Goal: Task Accomplishment & Management: Use online tool/utility

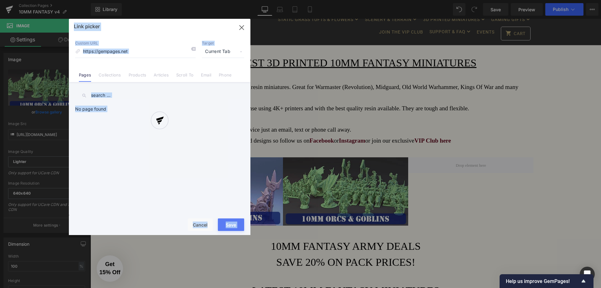
scroll to position [156, 0]
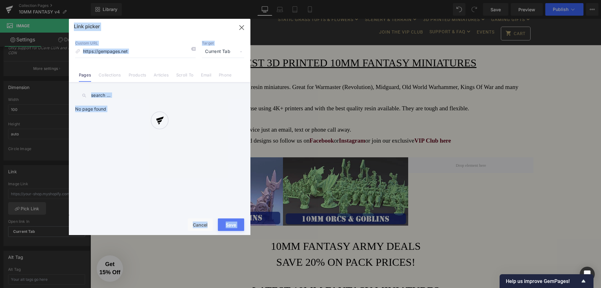
click at [196, 223] on div at bounding box center [159, 127] width 181 height 216
drag, startPoint x: 199, startPoint y: 222, endPoint x: 167, endPoint y: 183, distance: 50.2
click at [199, 221] on div at bounding box center [159, 127] width 181 height 216
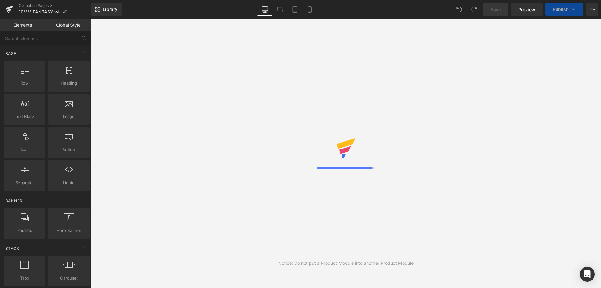
click at [470, 130] on div "Notice: Do not put a Product Module into another Product Module" at bounding box center [345, 153] width 510 height 269
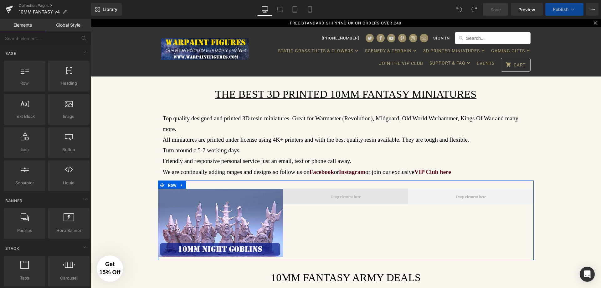
click at [339, 190] on span at bounding box center [345, 196] width 35 height 12
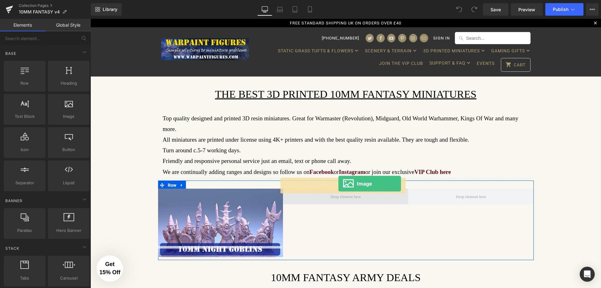
drag, startPoint x: 93, startPoint y: 113, endPoint x: 338, endPoint y: 183, distance: 254.8
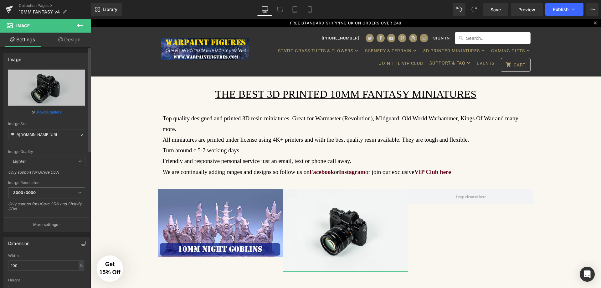
click at [54, 114] on link "Browse gallery" at bounding box center [48, 111] width 27 height 11
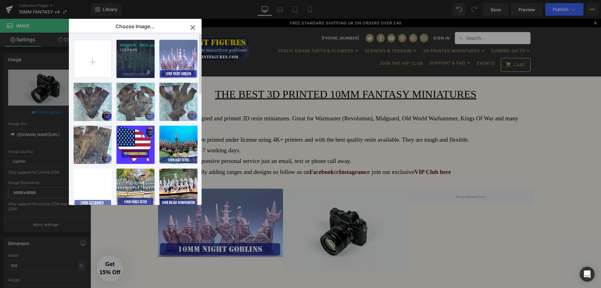
click at [138, 59] on div "WARPAIN...ORLD.jpg 223.96 KB" at bounding box center [135, 59] width 38 height 38
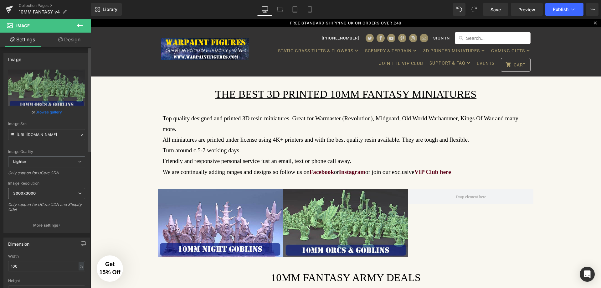
click at [47, 193] on span "3000x3000" at bounding box center [46, 193] width 77 height 11
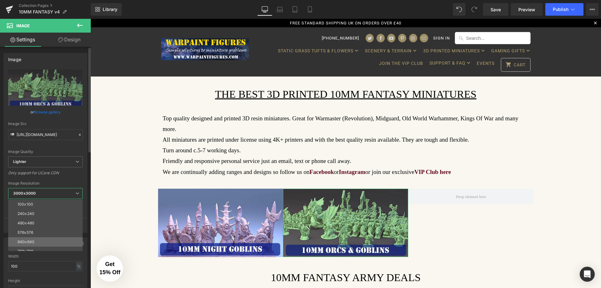
click at [49, 237] on li "640x640" at bounding box center [46, 241] width 77 height 9
type input "[URL][DOMAIN_NAME]"
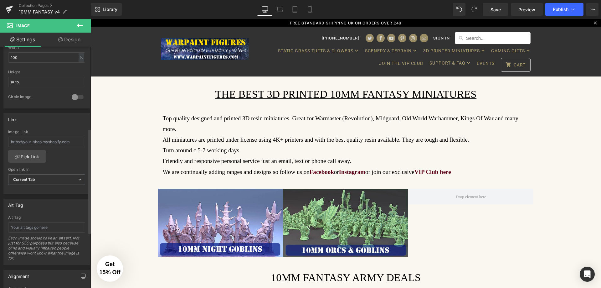
scroll to position [219, 0]
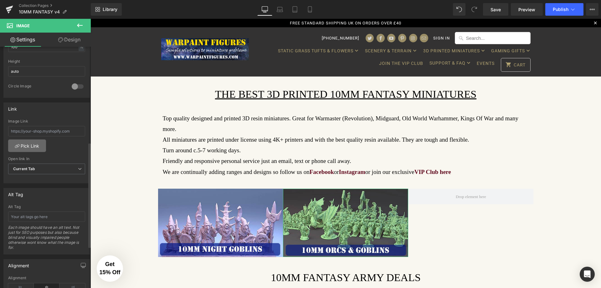
click at [35, 145] on link "Pick Link" at bounding box center [27, 145] width 38 height 13
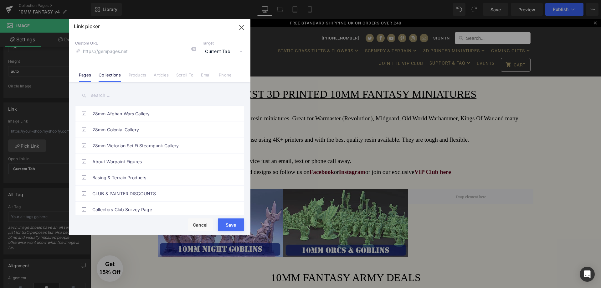
click at [114, 74] on link "Collections" at bounding box center [110, 76] width 22 height 9
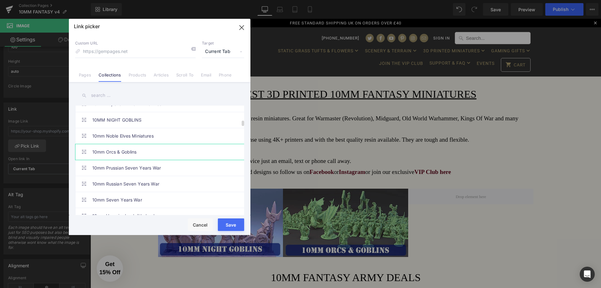
click at [125, 150] on link "10mm Orcs & Goblins" at bounding box center [161, 152] width 138 height 16
type input "/collections/10mm-orcs-goblins"
click at [230, 224] on button "Save" at bounding box center [231, 224] width 26 height 13
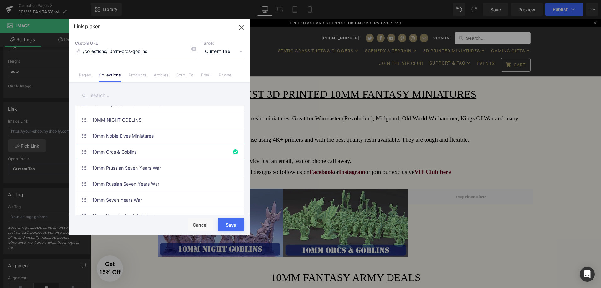
type input "/collections/10mm-orcs-goblins"
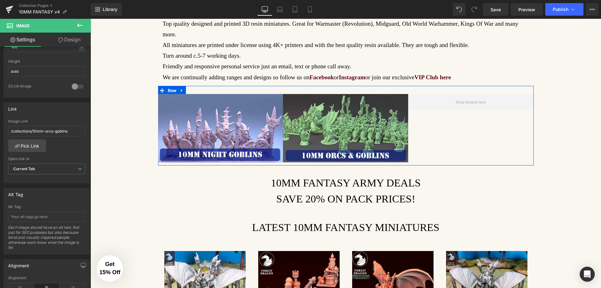
scroll to position [125, 0]
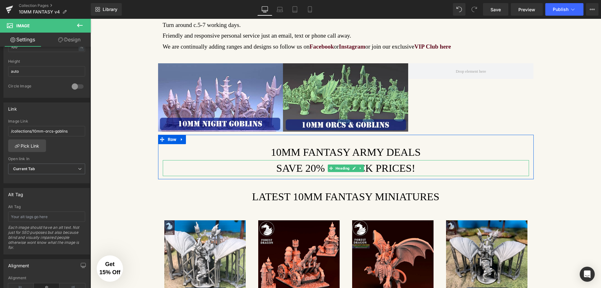
click at [415, 160] on h1 "SAVE 20% ON PACK PRICES!" at bounding box center [346, 168] width 366 height 16
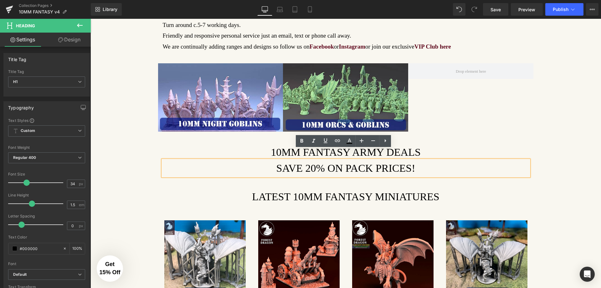
click at [405, 160] on h1 "SAVE 20% ON PACK PRICES!" at bounding box center [346, 168] width 366 height 16
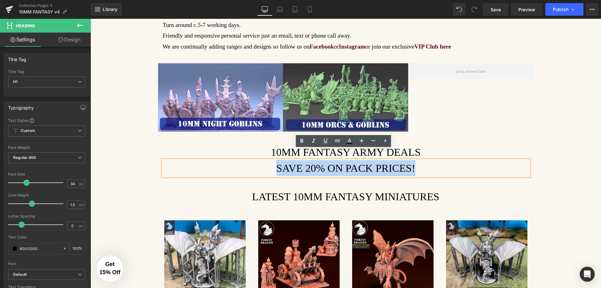
drag, startPoint x: 421, startPoint y: 158, endPoint x: 250, endPoint y: 155, distance: 171.2
click at [250, 160] on h1 "SAVE 20% ON PACK PRICES!" at bounding box center [346, 168] width 366 height 16
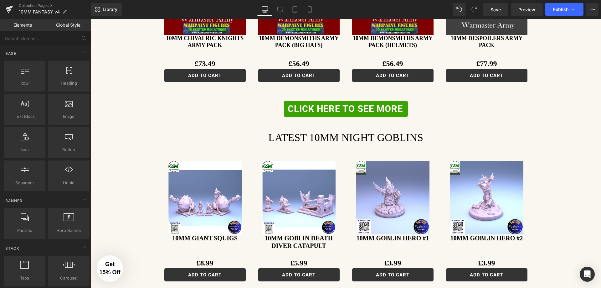
scroll to position [532, 0]
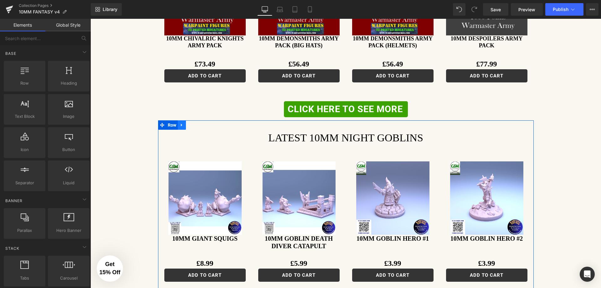
click at [181, 123] on icon at bounding box center [182, 125] width 4 height 5
click at [189, 123] on icon at bounding box center [190, 125] width 4 height 4
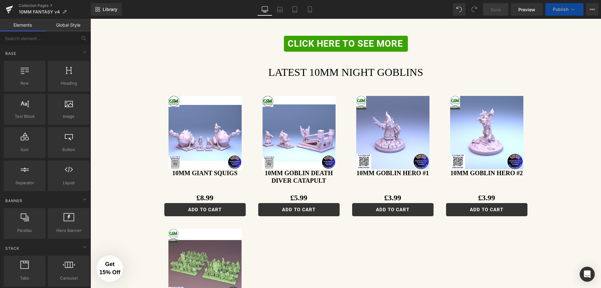
scroll to position [929, 0]
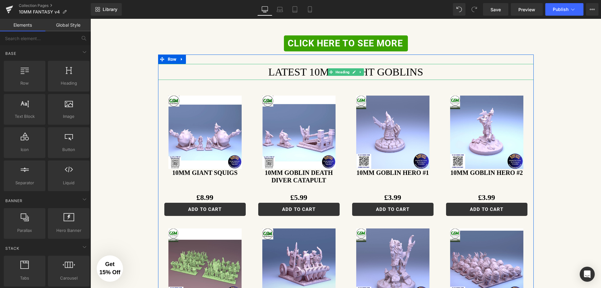
click at [363, 64] on h1 "LATEST 10MM NIGHT GOBLINS" at bounding box center [345, 72] width 375 height 16
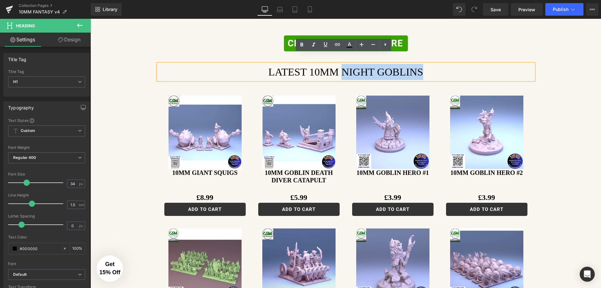
drag, startPoint x: 421, startPoint y: 59, endPoint x: 340, endPoint y: 59, distance: 80.4
click at [340, 64] on h1 "LATEST 10MM NIGHT GOBLINS" at bounding box center [345, 72] width 375 height 16
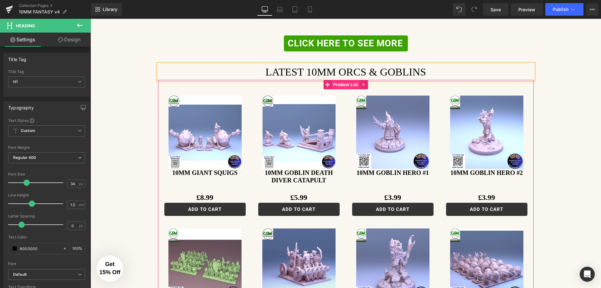
click at [344, 80] on span "Product List" at bounding box center [345, 84] width 28 height 9
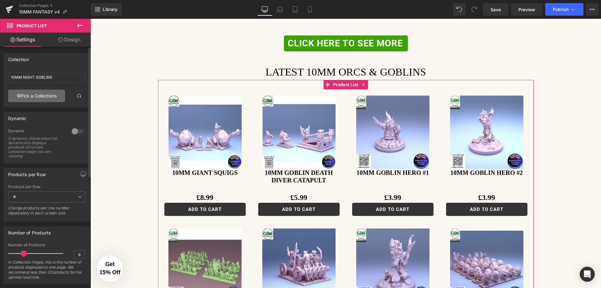
click at [48, 95] on link "Pick a Collections" at bounding box center [36, 95] width 57 height 13
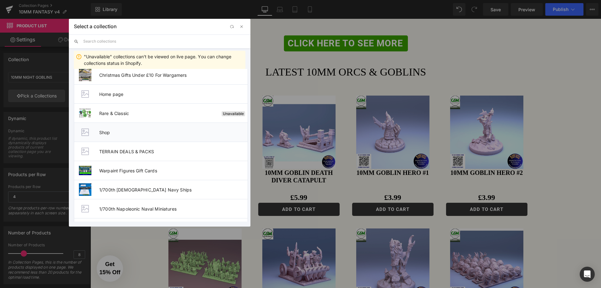
scroll to position [0, 0]
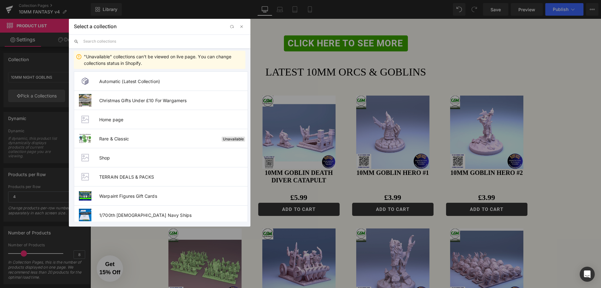
click at [130, 43] on input "text" at bounding box center [164, 41] width 162 height 14
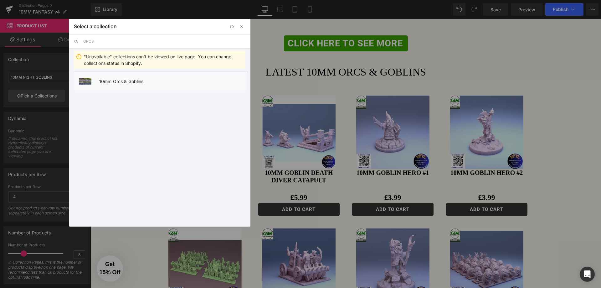
type input "ORCS"
drag, startPoint x: 29, startPoint y: 60, endPoint x: 120, endPoint y: 79, distance: 92.7
click at [120, 79] on span "10mm Orcs & Goblins" at bounding box center [173, 81] width 148 height 5
type input "10mm Orcs & Goblins"
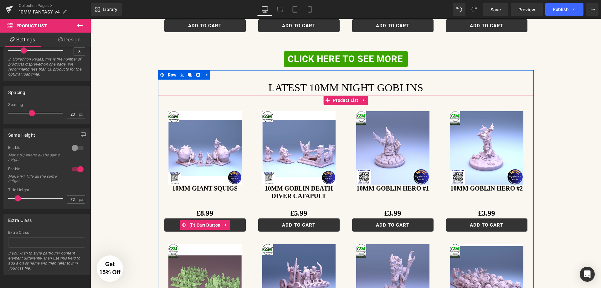
scroll to position [523, 0]
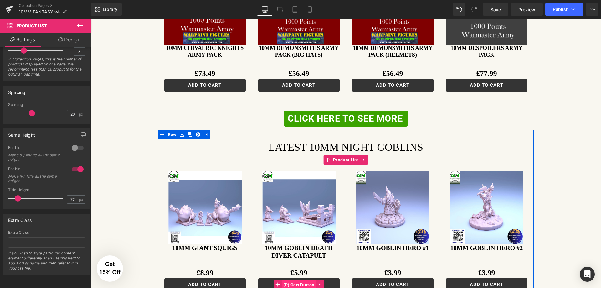
click at [303, 280] on span "(P) Cart Button" at bounding box center [299, 284] width 34 height 9
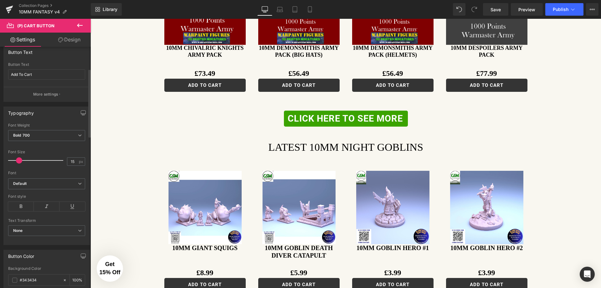
scroll to position [125, 0]
click at [22, 201] on icon at bounding box center [21, 203] width 26 height 9
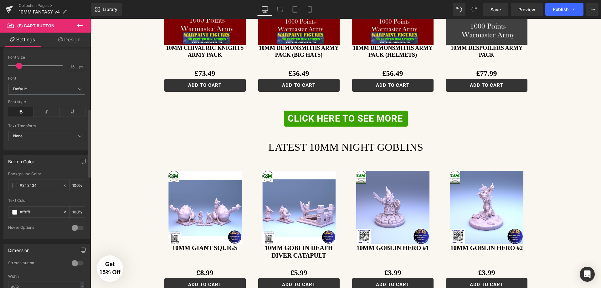
scroll to position [219, 0]
click at [14, 184] on span at bounding box center [14, 183] width 5 height 5
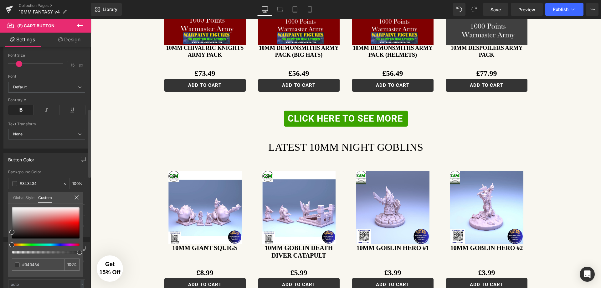
click at [60, 242] on div at bounding box center [46, 230] width 68 height 46
type input "#333333"
click at [61, 244] on div at bounding box center [43, 244] width 68 height 3
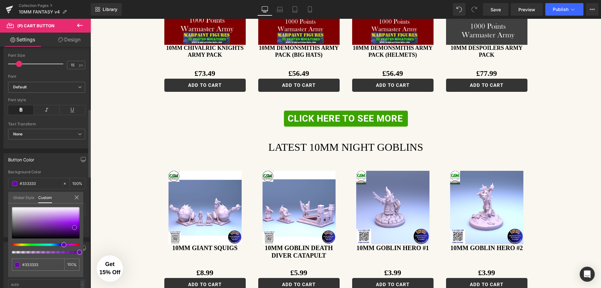
click at [74, 227] on div at bounding box center [46, 222] width 68 height 31
type input "#6c05ad"
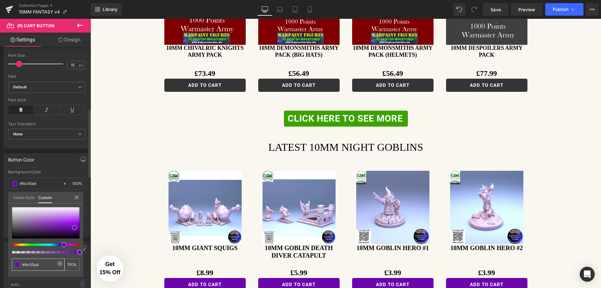
drag, startPoint x: 40, startPoint y: 264, endPoint x: 24, endPoint y: 266, distance: 15.7
click at [24, 266] on input "#6c05ad" at bounding box center [38, 264] width 33 height 7
click at [294, 75] on body "This website uses cookies to ensure you get the best experience on our website.…" at bounding box center [345, 282] width 510 height 1572
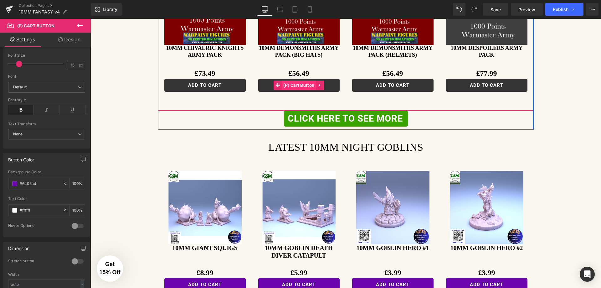
click at [296, 80] on span "(P) Cart Button" at bounding box center [299, 84] width 34 height 9
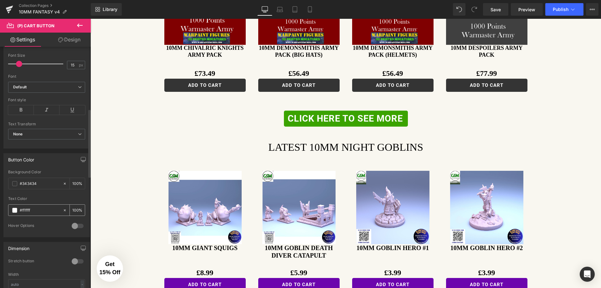
drag, startPoint x: 39, startPoint y: 182, endPoint x: 18, endPoint y: 213, distance: 37.8
click at [22, 186] on input "#343434" at bounding box center [40, 183] width 40 height 7
paste input "6c05ad"
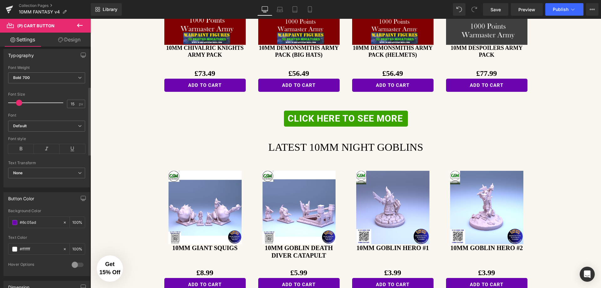
scroll to position [125, 0]
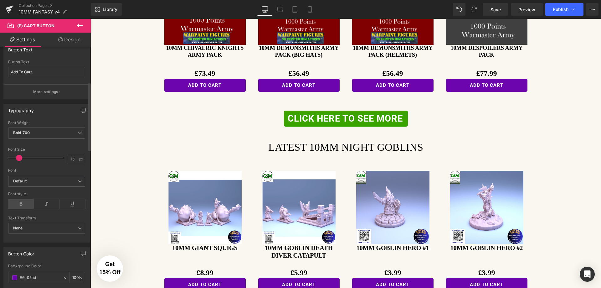
type input "#6c05ad"
click at [15, 200] on icon at bounding box center [21, 203] width 26 height 9
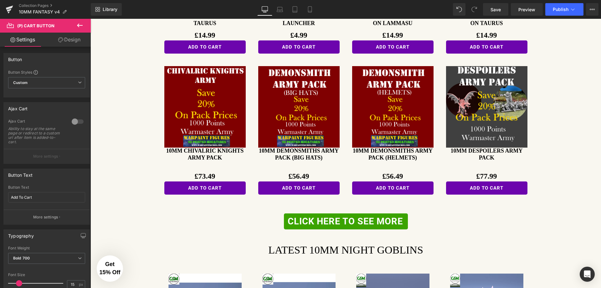
scroll to position [397, 0]
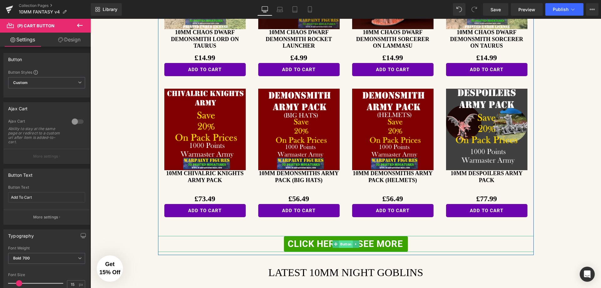
click at [346, 240] on span "Button" at bounding box center [346, 244] width 14 height 8
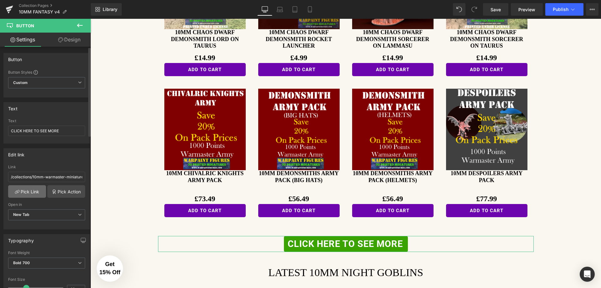
click at [27, 187] on link "Pick Link" at bounding box center [27, 191] width 38 height 13
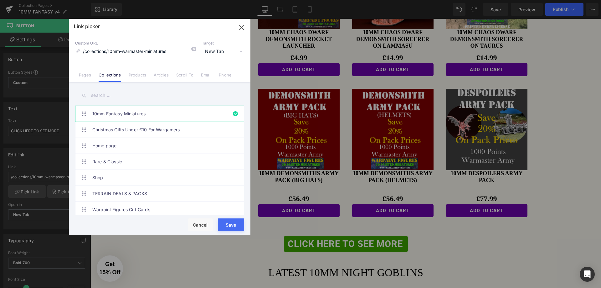
drag, startPoint x: 242, startPoint y: 25, endPoint x: 151, endPoint y: 7, distance: 93.0
click at [242, 25] on icon "button" at bounding box center [242, 28] width 10 height 10
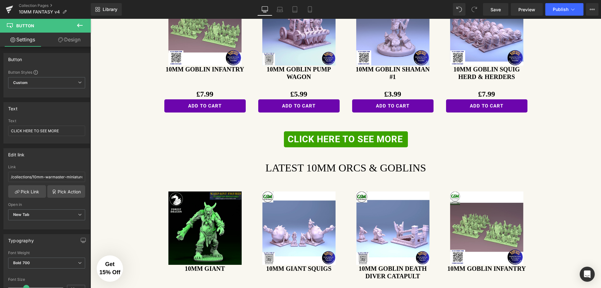
scroll to position [835, 0]
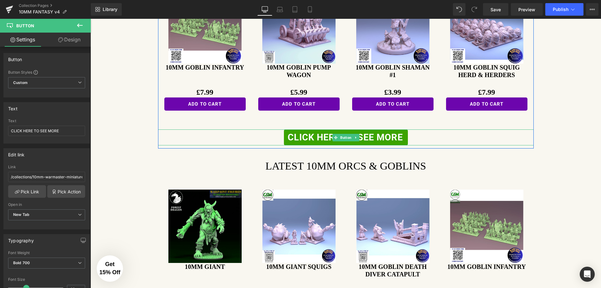
click at [320, 133] on span "CLICK HERE TO SEE MORE" at bounding box center [345, 137] width 115 height 8
click at [335, 134] on span at bounding box center [335, 138] width 7 height 8
click at [340, 134] on span "Button" at bounding box center [346, 138] width 14 height 8
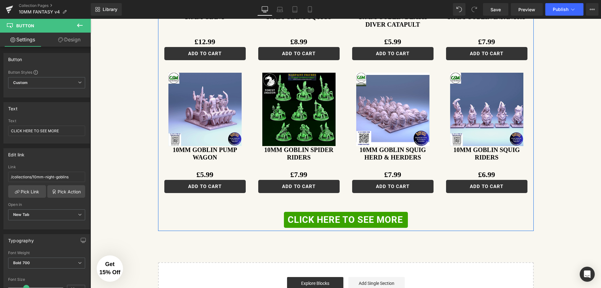
scroll to position [1086, 0]
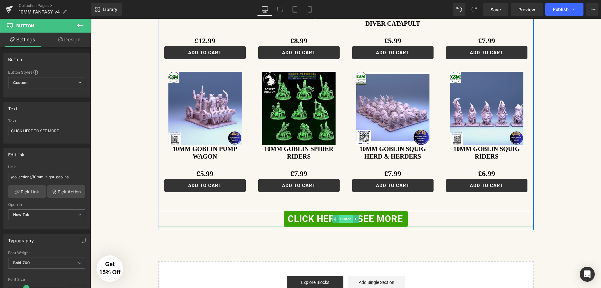
click at [346, 215] on span "Button" at bounding box center [346, 219] width 14 height 8
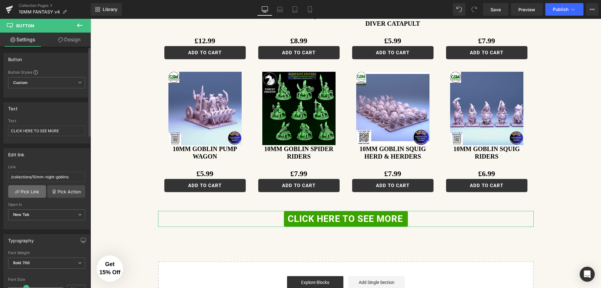
click at [32, 191] on link "Pick Link" at bounding box center [27, 191] width 38 height 13
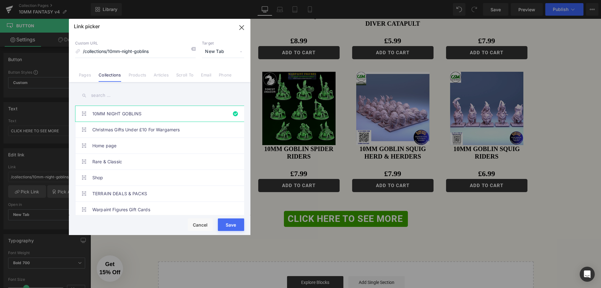
click at [121, 93] on input "text" at bounding box center [159, 95] width 169 height 14
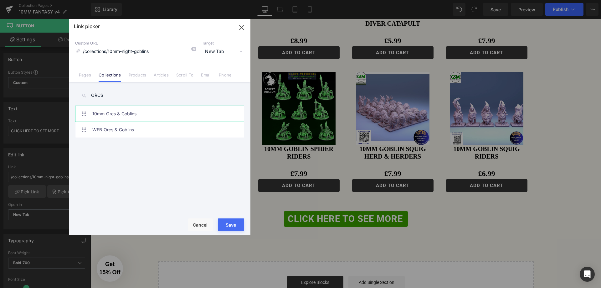
type input "ORCS"
click at [120, 115] on link "10mm Orcs & Goblins" at bounding box center [161, 114] width 138 height 16
type input "/collections/10mm-orcs-goblins"
drag, startPoint x: 226, startPoint y: 222, endPoint x: 139, endPoint y: 203, distance: 89.5
click at [226, 222] on button "Save" at bounding box center [231, 224] width 26 height 13
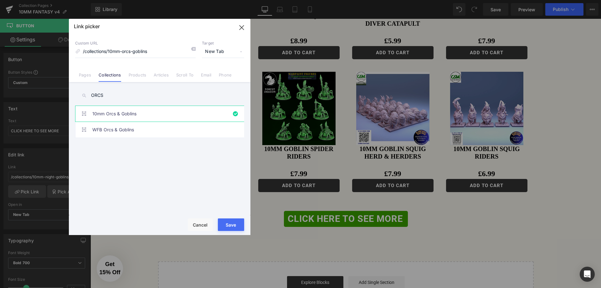
type input "/collections/10mm-orcs-goblins"
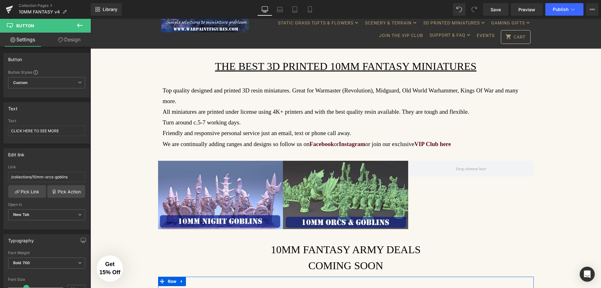
scroll to position [0, 0]
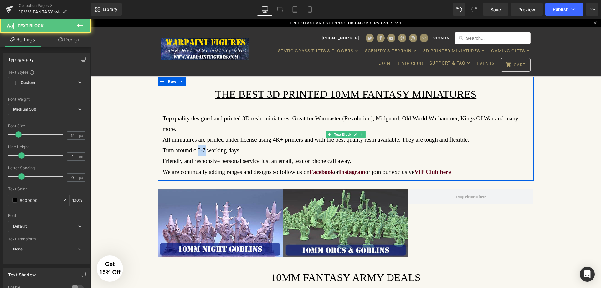
click at [200, 145] on p "Turn around c.5-7 working days." at bounding box center [346, 150] width 366 height 11
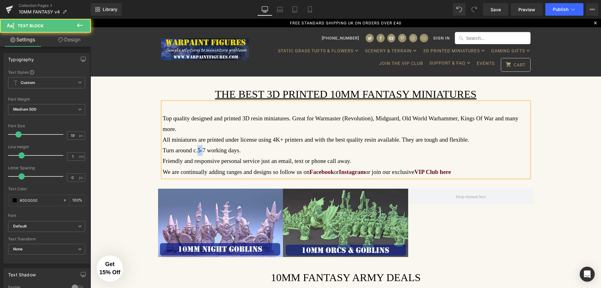
click at [194, 145] on p "Turn around c.5-7 working days." at bounding box center [346, 150] width 366 height 11
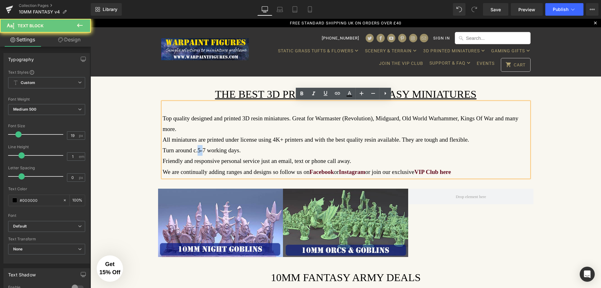
click at [197, 145] on p "Turn around c.5-7 working days." at bounding box center [346, 150] width 366 height 11
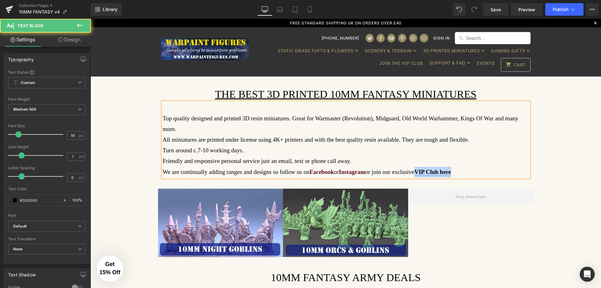
drag, startPoint x: 453, startPoint y: 160, endPoint x: 410, endPoint y: 161, distance: 42.9
click at [410, 166] on p "We are continually adding ranges and designs so follow us on Facebook or Instag…" at bounding box center [346, 171] width 366 height 11
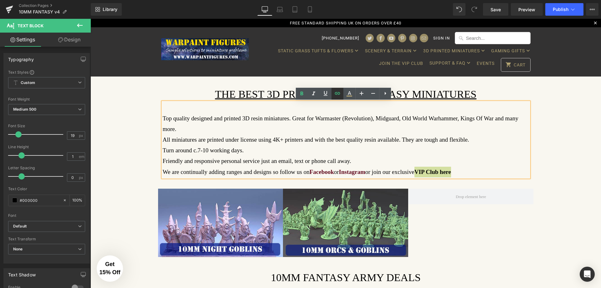
click at [335, 92] on icon at bounding box center [338, 93] width 8 height 8
drag, startPoint x: 491, startPoint y: 192, endPoint x: 564, endPoint y: 173, distance: 75.6
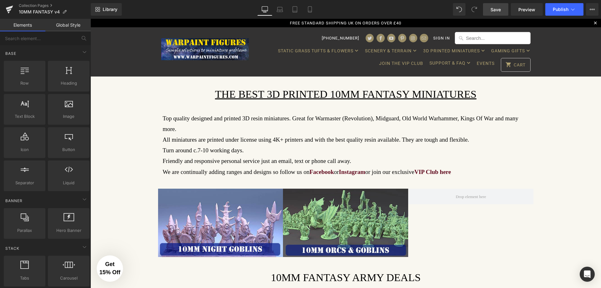
click at [494, 12] on span "Save" at bounding box center [495, 9] width 10 height 7
click at [493, 8] on span "Save" at bounding box center [495, 9] width 10 height 7
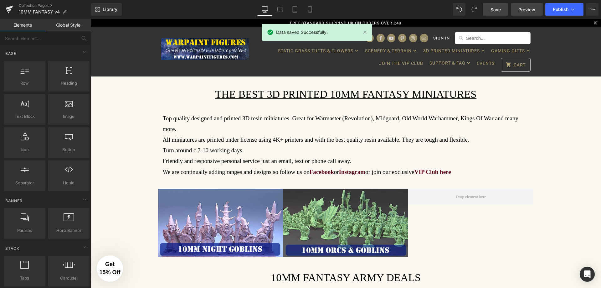
click at [526, 13] on link "Preview" at bounding box center [527, 9] width 32 height 13
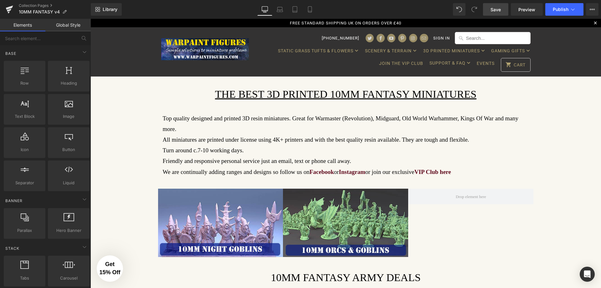
drag, startPoint x: 493, startPoint y: 5, endPoint x: 446, endPoint y: 197, distance: 197.8
click at [493, 5] on link "Save" at bounding box center [495, 9] width 25 height 13
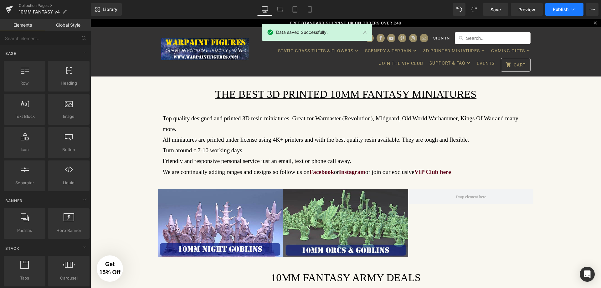
click at [558, 8] on span "Publish" at bounding box center [561, 9] width 16 height 5
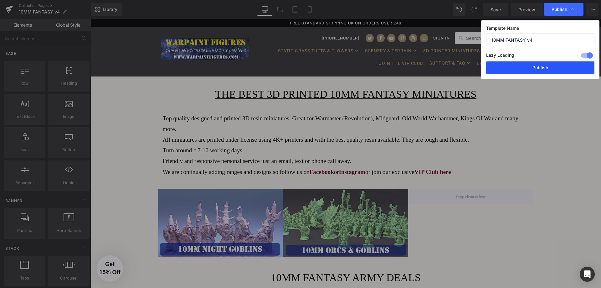
click at [537, 71] on button "Publish" at bounding box center [540, 67] width 108 height 13
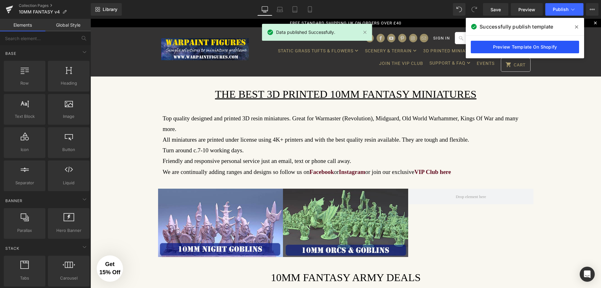
click at [562, 46] on link "Preview Template On Shopify" at bounding box center [525, 47] width 108 height 13
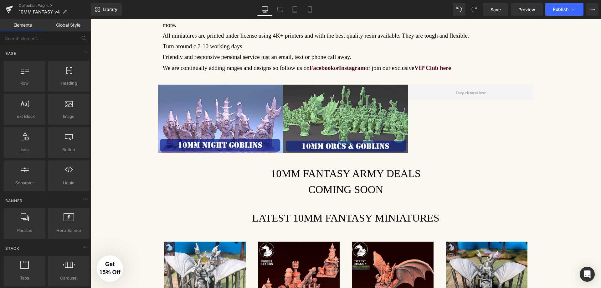
scroll to position [188, 0]
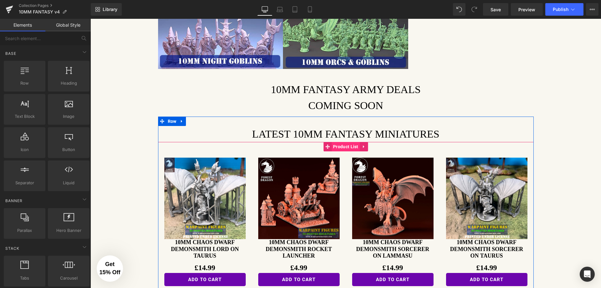
click at [341, 142] on span "Product List" at bounding box center [345, 146] width 28 height 9
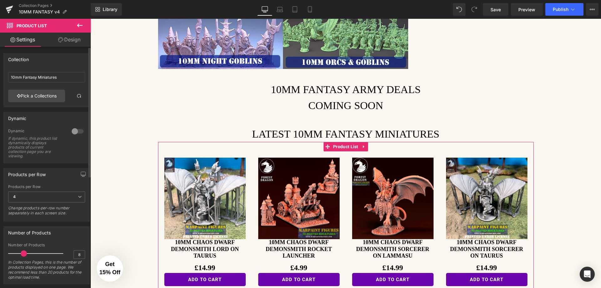
click at [78, 132] on div at bounding box center [77, 131] width 15 height 10
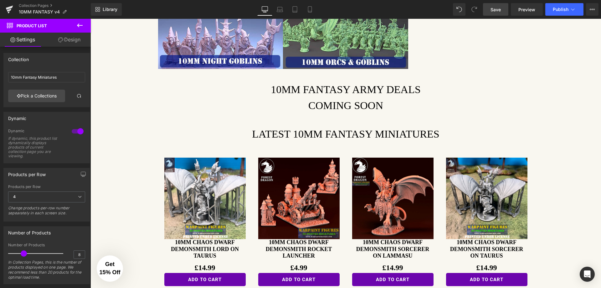
click at [498, 12] on span "Save" at bounding box center [495, 9] width 10 height 7
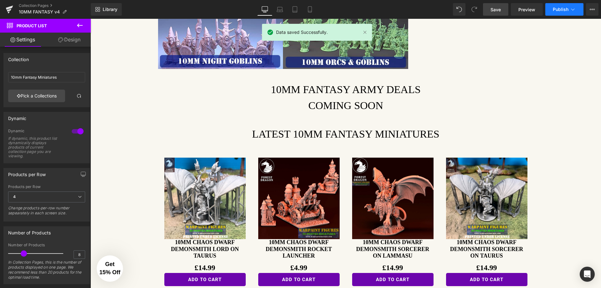
click at [563, 10] on span "Publish" at bounding box center [561, 9] width 16 height 5
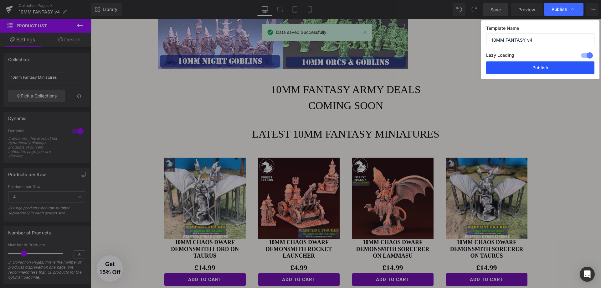
click at [528, 67] on button "Publish" at bounding box center [540, 67] width 108 height 13
